Goal: Task Accomplishment & Management: Manage account settings

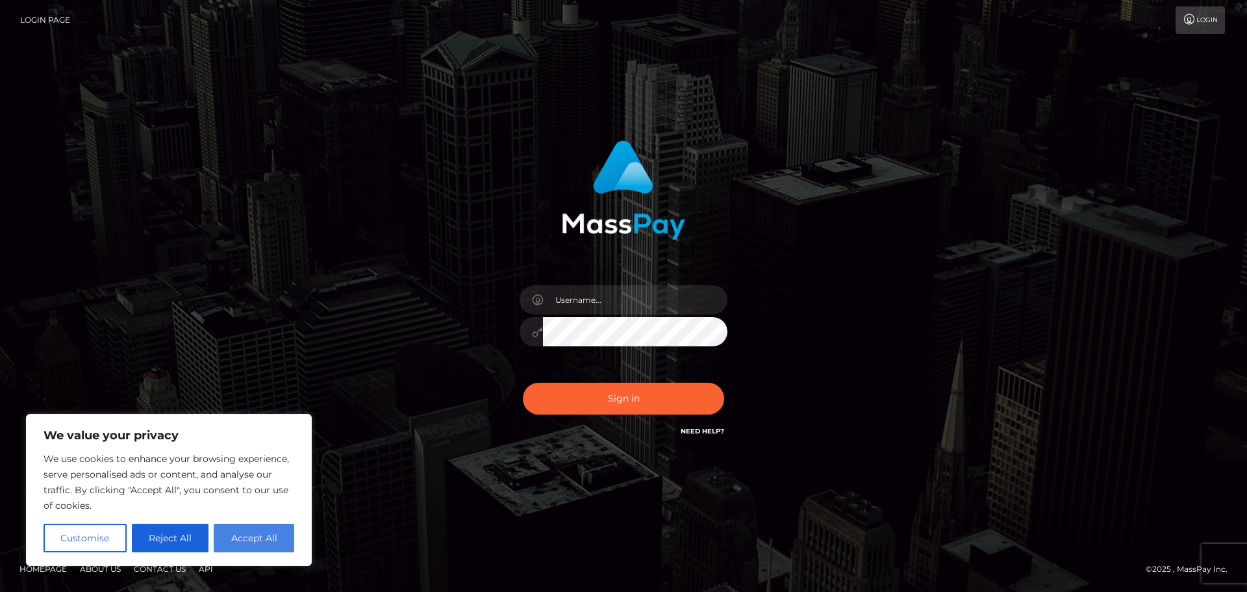
click at [264, 533] on button "Accept All" at bounding box center [254, 537] width 81 height 29
checkbox input "true"
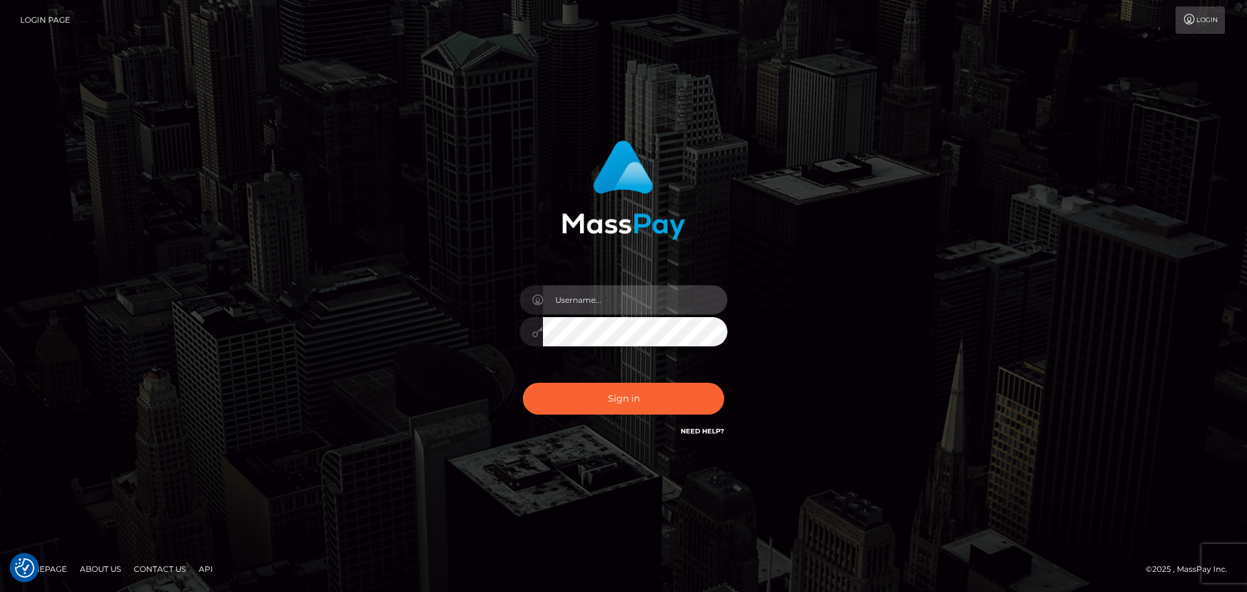
click at [596, 305] on input "text" at bounding box center [635, 299] width 184 height 29
type input "Bestprodigi.sandbox"
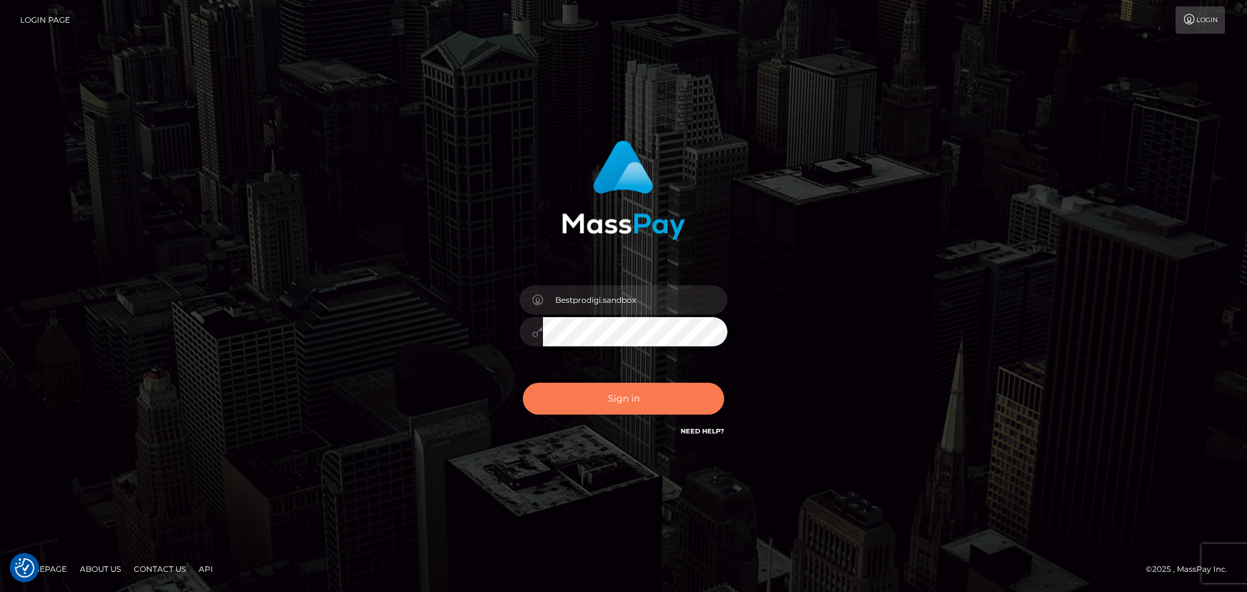
click at [602, 400] on button "Sign in" at bounding box center [623, 398] width 201 height 32
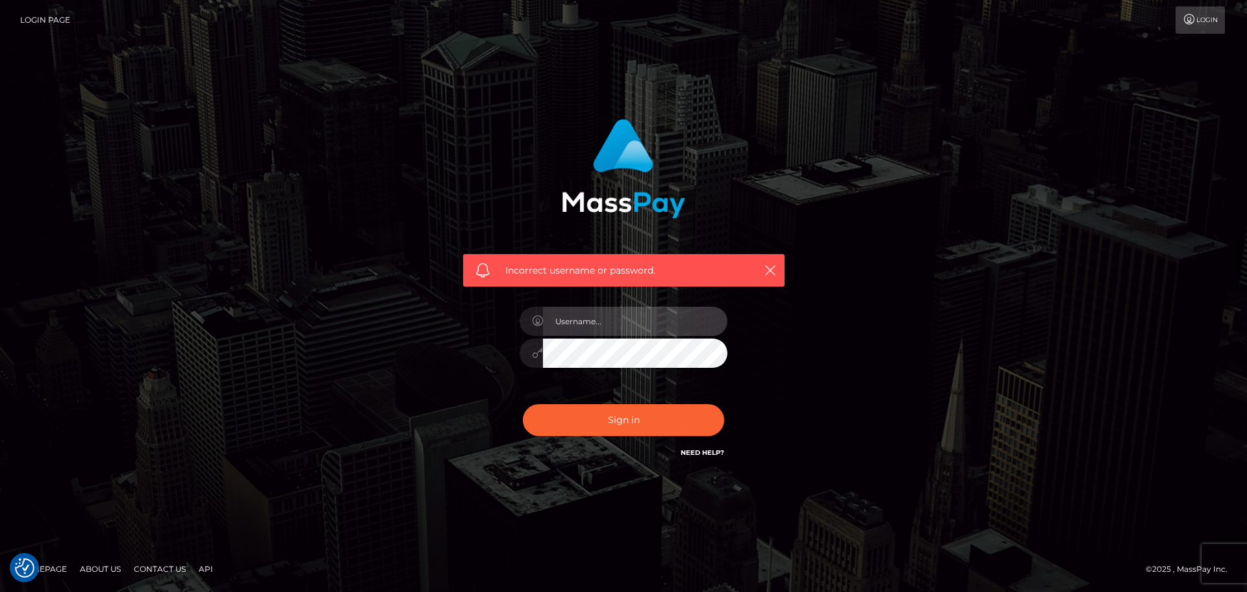
click at [612, 319] on input "text" at bounding box center [635, 320] width 184 height 29
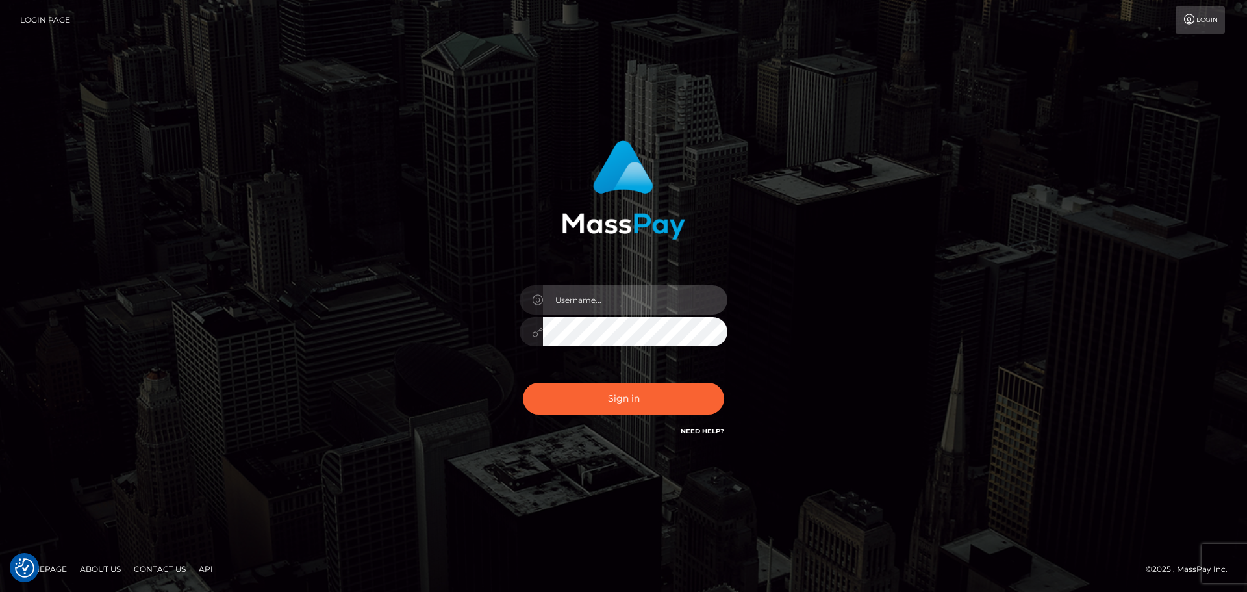
click at [600, 303] on input "text" at bounding box center [635, 299] width 184 height 29
type input "Sandbox.bestprodigi"
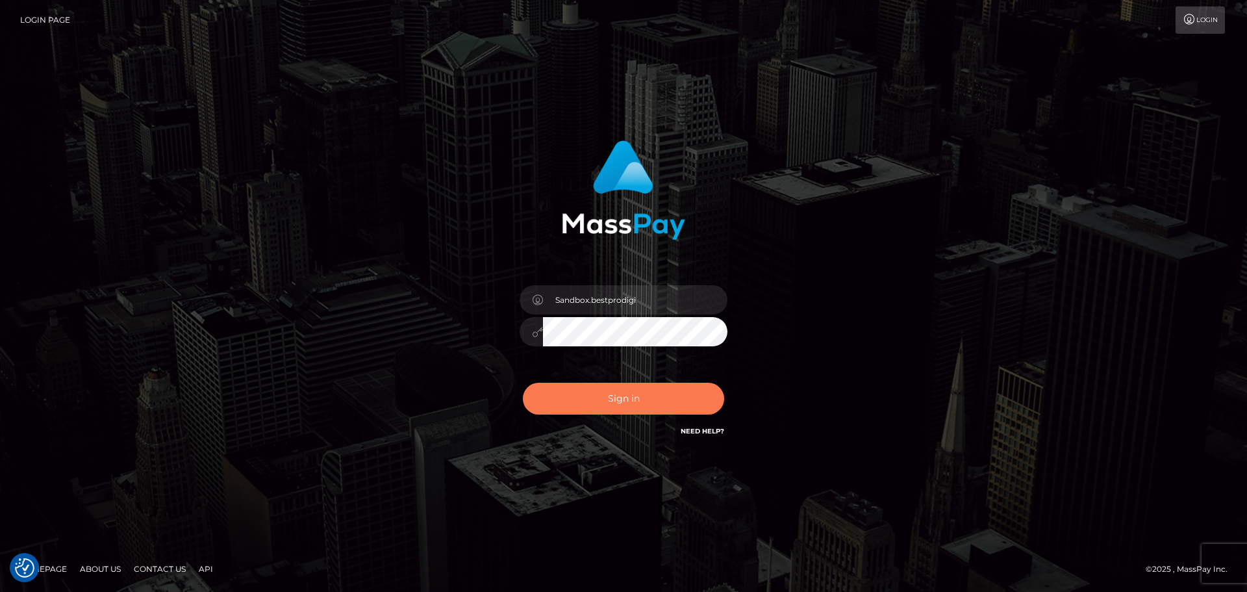
click at [621, 392] on button "Sign in" at bounding box center [623, 398] width 201 height 32
